Goal: Task Accomplishment & Management: Manage account settings

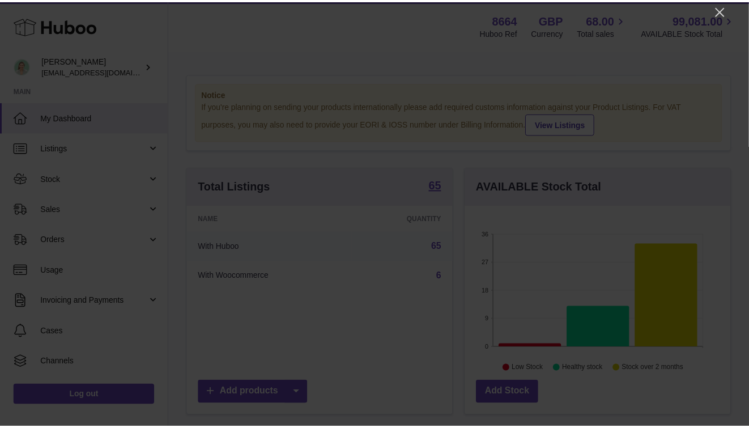
scroll to position [177, 268]
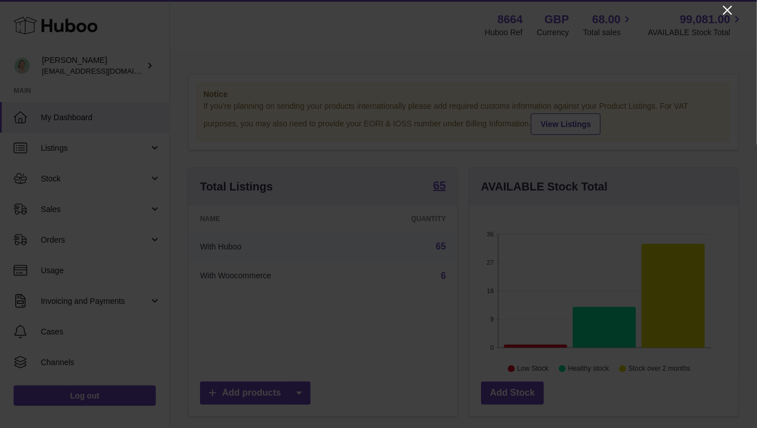
click at [727, 13] on icon "Close" at bounding box center [727, 10] width 14 height 14
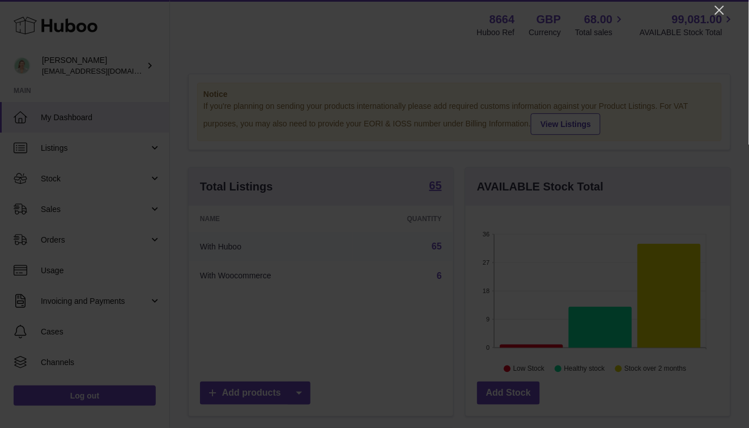
scroll to position [566245, 566157]
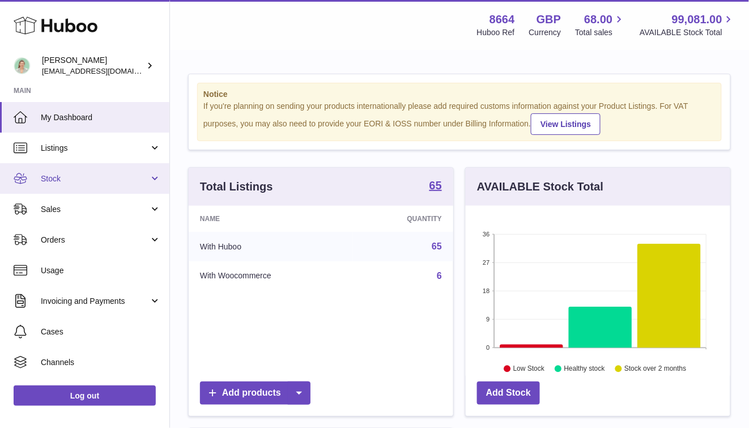
click at [134, 186] on link "Stock" at bounding box center [84, 178] width 169 height 31
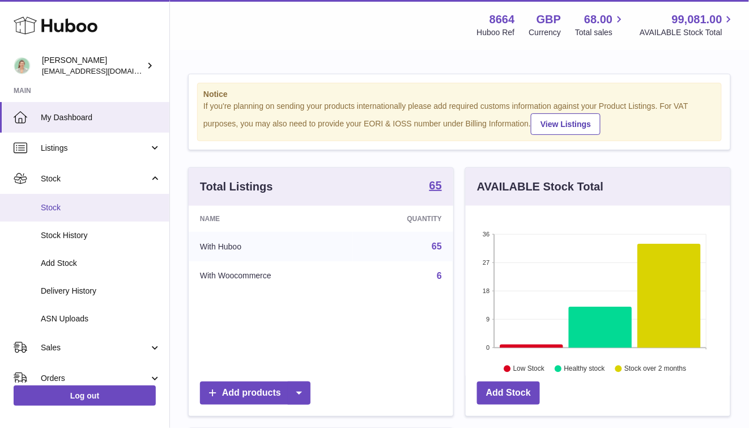
click at [88, 216] on link "Stock" at bounding box center [84, 208] width 169 height 28
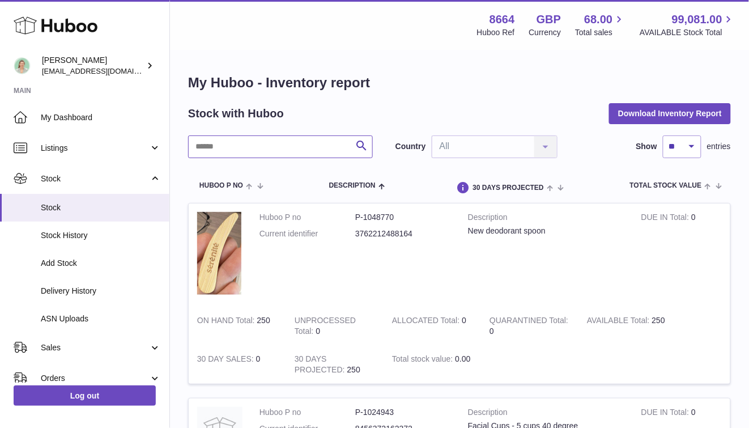
click at [231, 146] on input "text" at bounding box center [280, 146] width 185 height 23
type input "***"
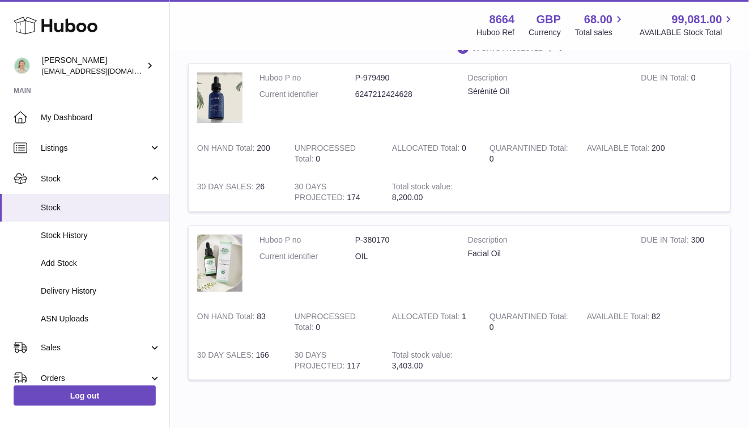
scroll to position [140, 0]
